Goal: Transaction & Acquisition: Purchase product/service

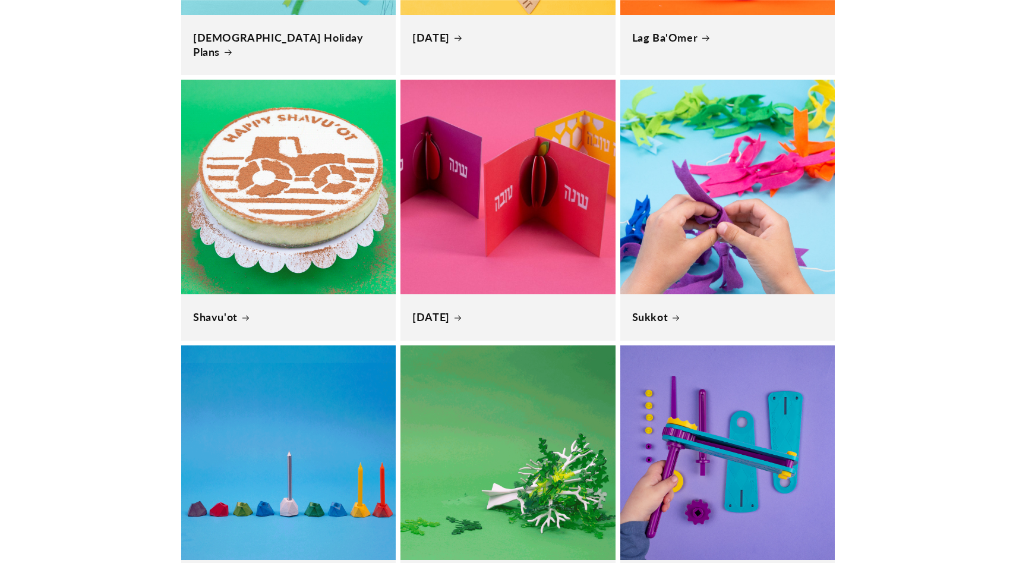
scroll to position [646, 0]
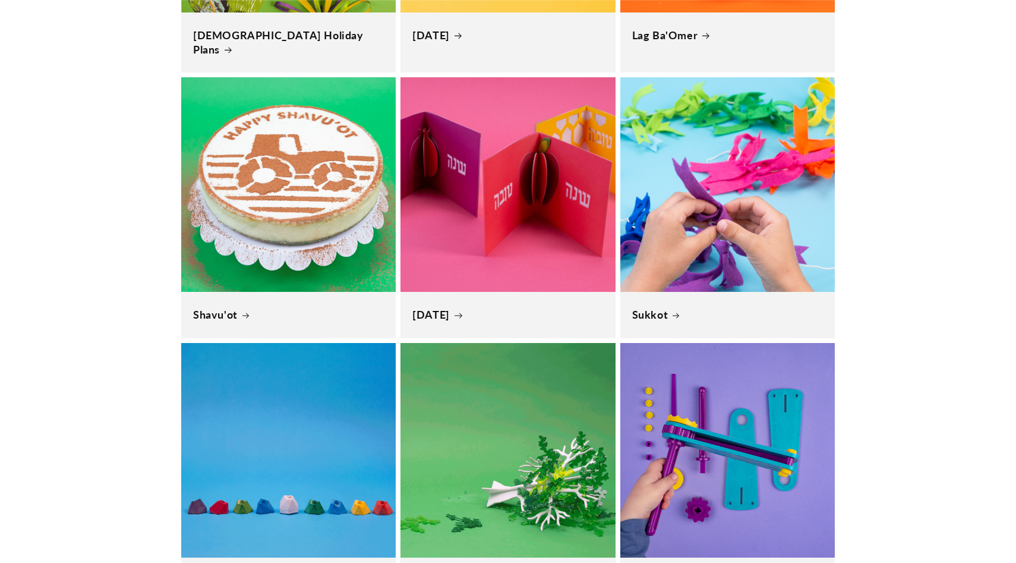
click at [557, 308] on link "[DATE]" at bounding box center [507, 315] width 191 height 14
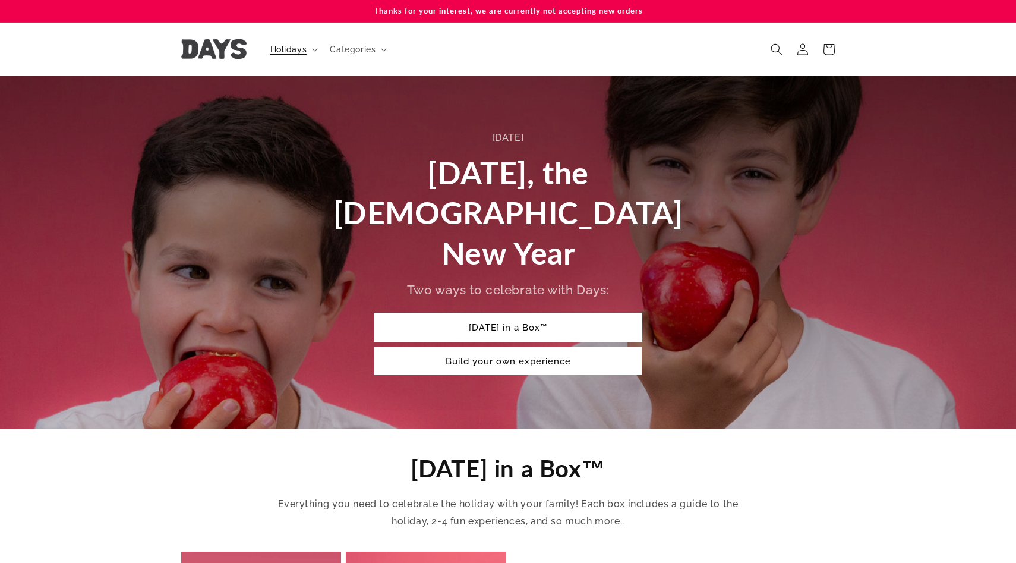
click at [557, 313] on link "[DATE] in a Box™" at bounding box center [507, 327] width 267 height 28
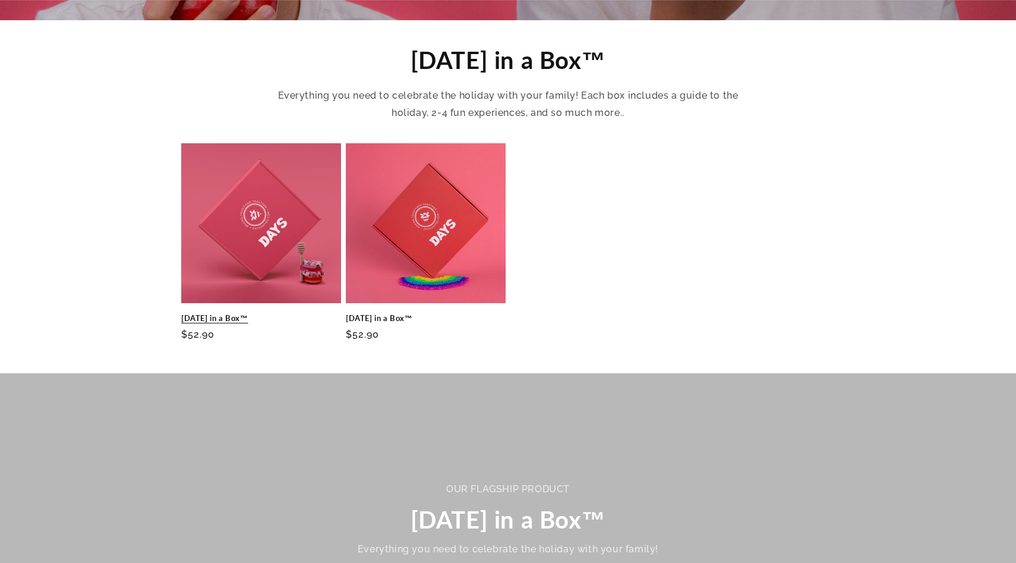
click at [291, 313] on link "[DATE] in a Box™" at bounding box center [261, 318] width 160 height 10
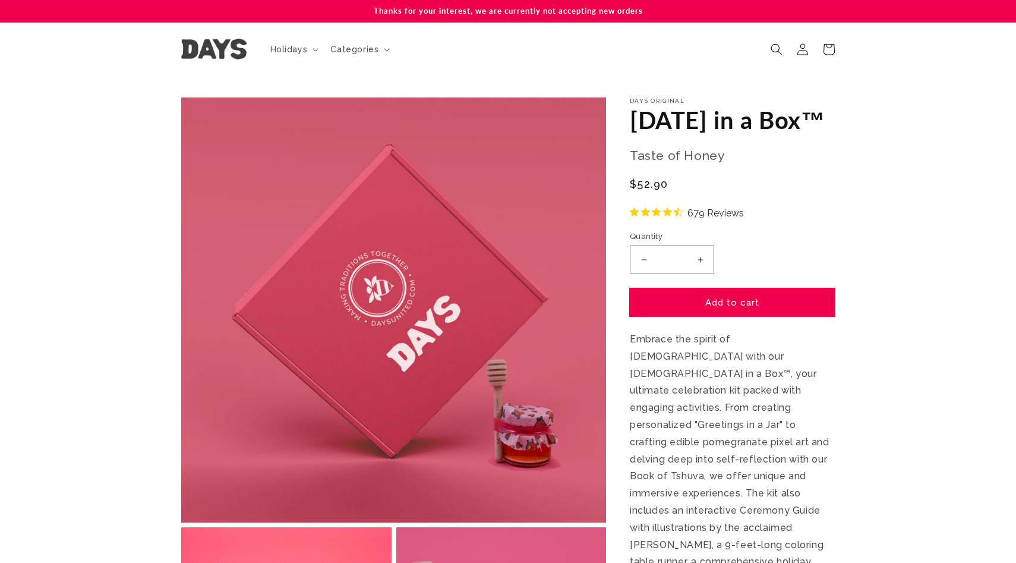
click at [740, 316] on button "Add to cart" at bounding box center [732, 302] width 205 height 28
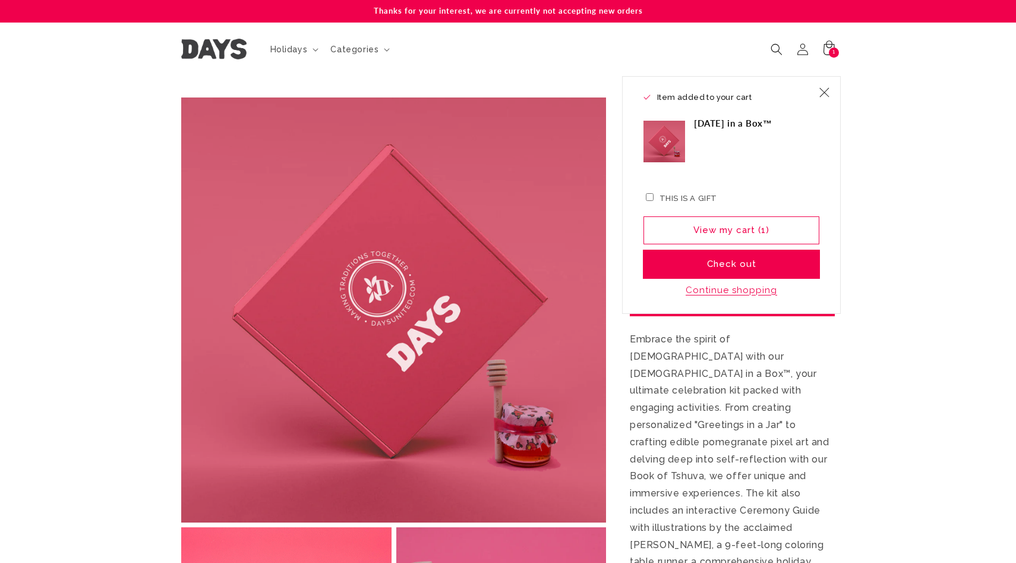
click at [743, 262] on button "Check out" at bounding box center [731, 264] width 176 height 28
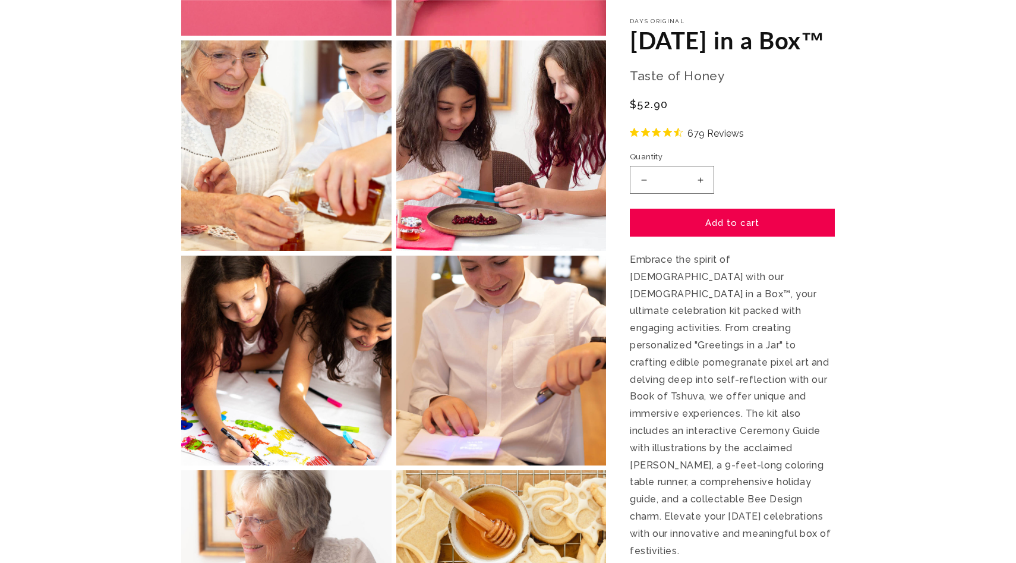
scroll to position [1131, 0]
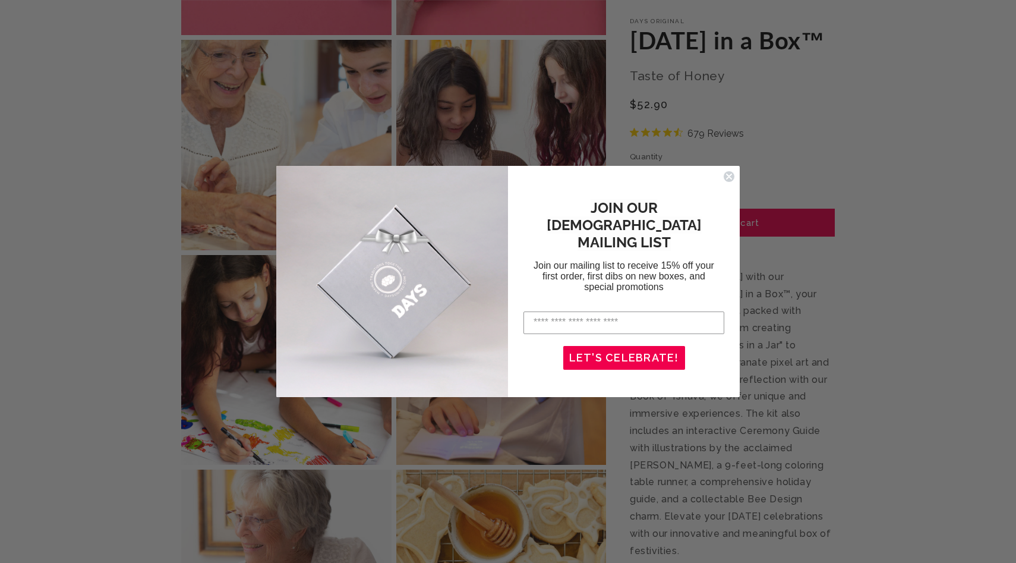
click at [730, 175] on circle "Close dialog" at bounding box center [729, 176] width 11 height 11
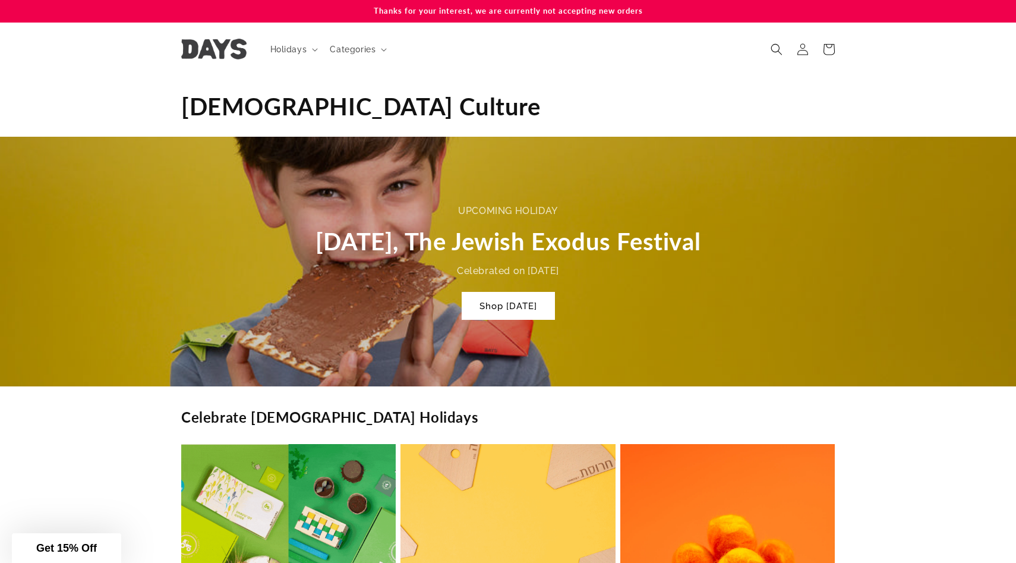
scroll to position [0, 3048]
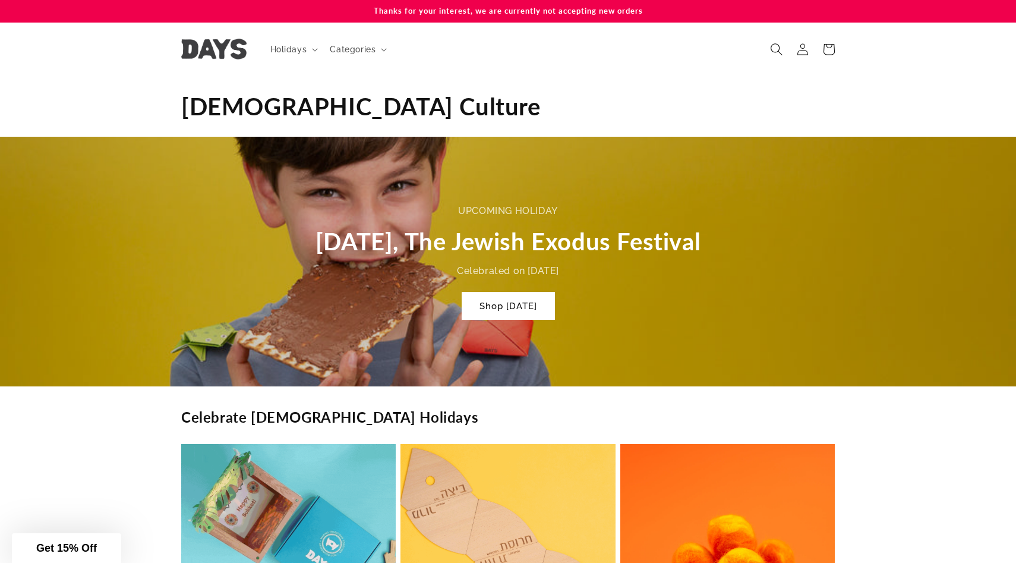
click at [767, 52] on span "Search" at bounding box center [776, 49] width 26 height 26
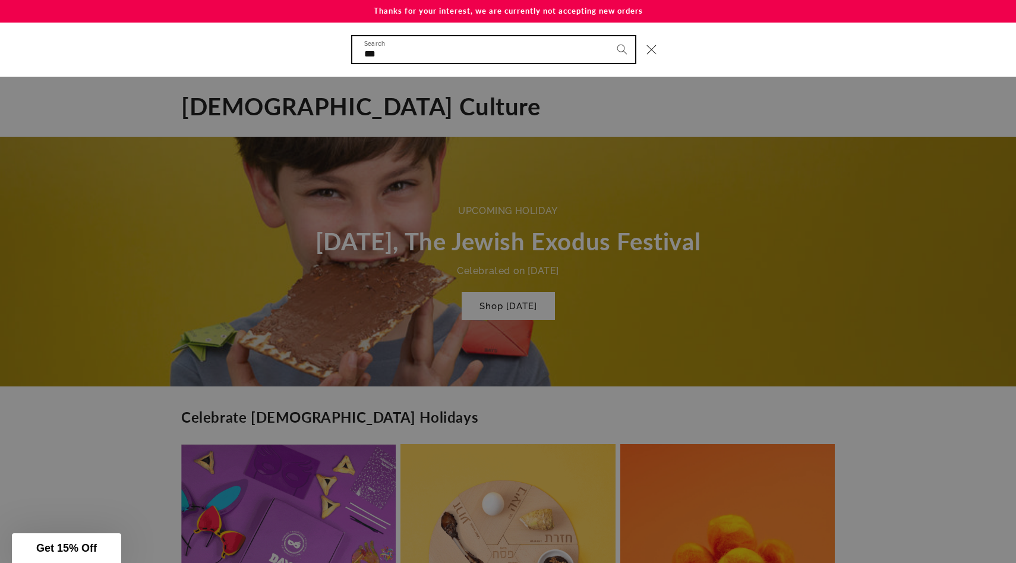
scroll to position [0, 4064]
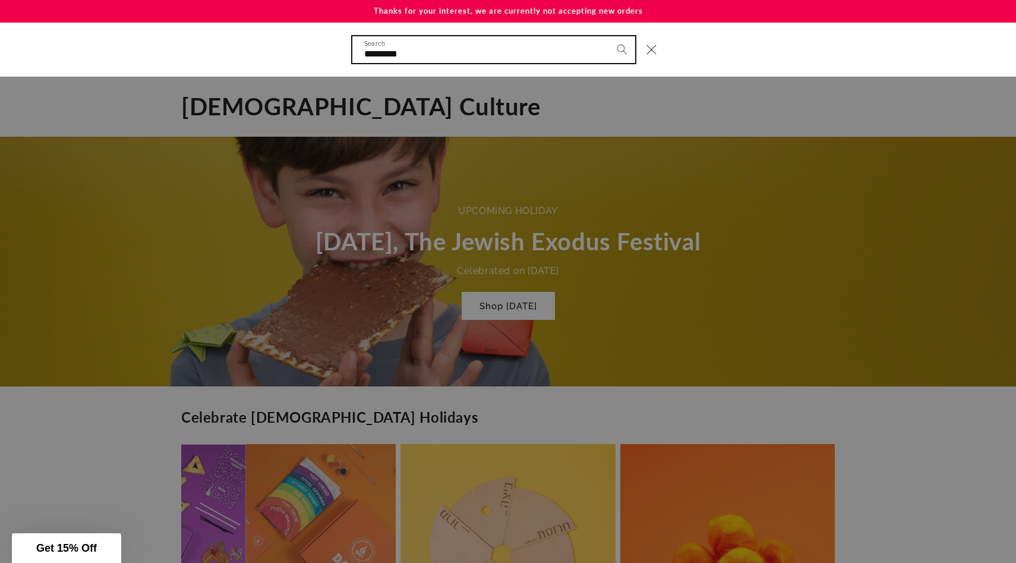
type input "*********"
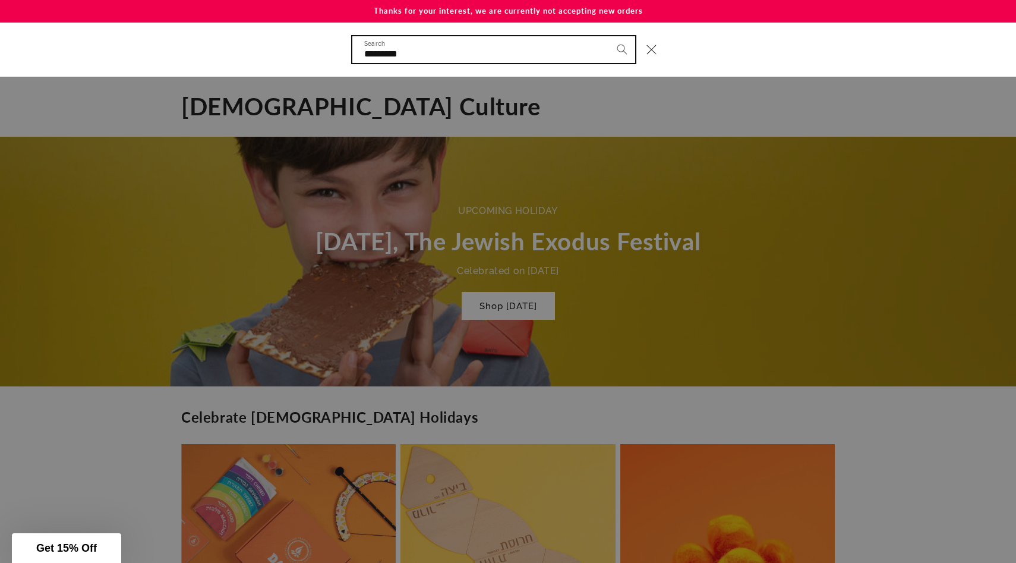
click at [609, 36] on button "Search" at bounding box center [622, 49] width 26 height 26
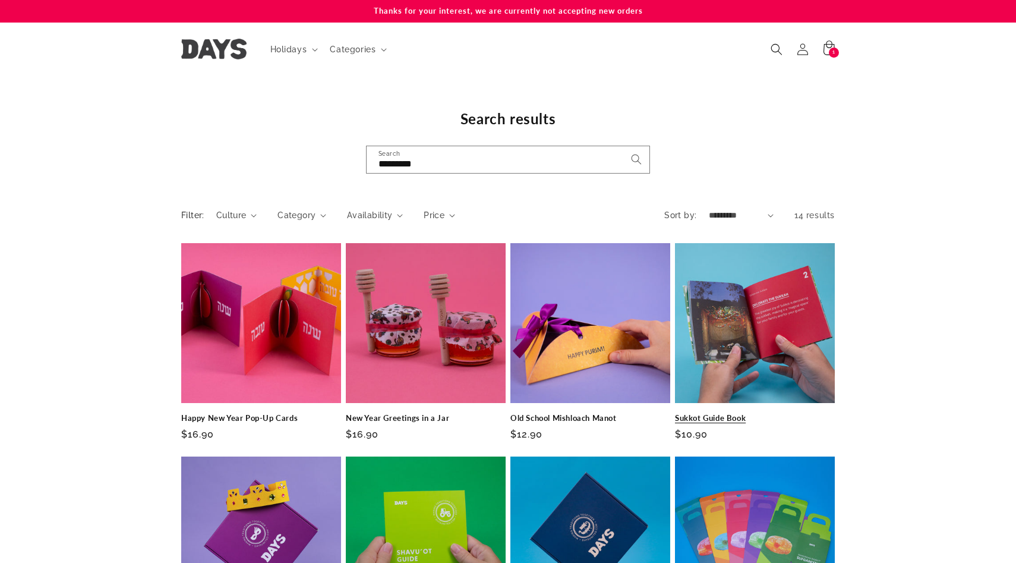
click at [752, 413] on link "Sukkot Guide Book" at bounding box center [755, 418] width 160 height 10
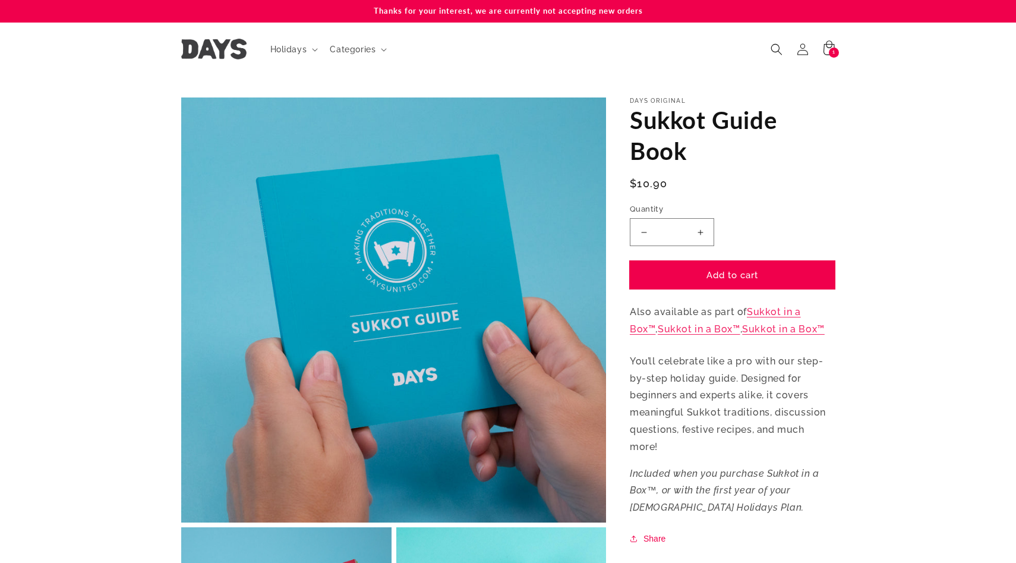
click at [756, 283] on button "Add to cart" at bounding box center [732, 275] width 205 height 28
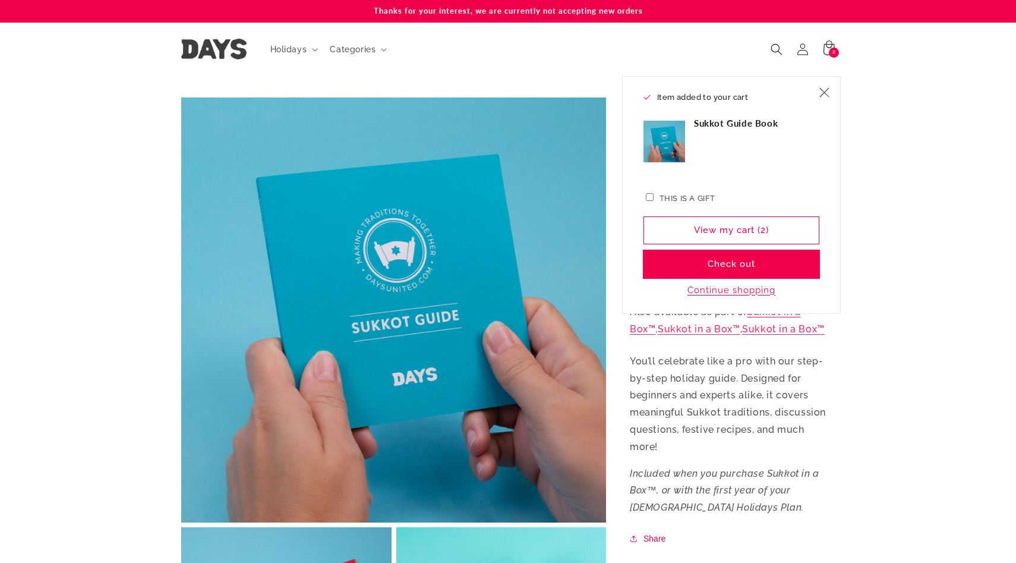
click at [752, 260] on button "Check out" at bounding box center [731, 264] width 176 height 28
